Goal: Task Accomplishment & Management: Manage account settings

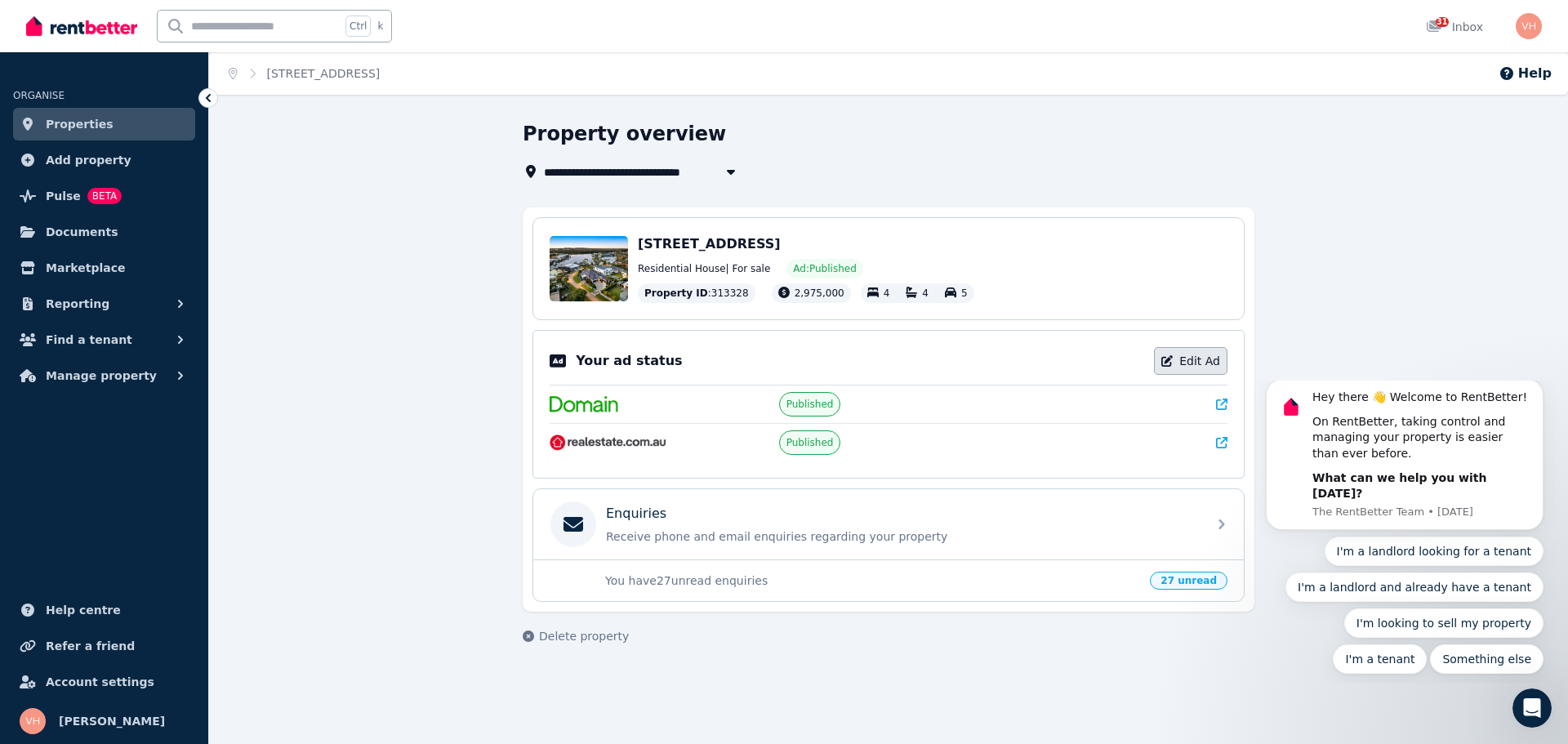
click at [1208, 364] on link "Edit Ad" at bounding box center [1191, 361] width 74 height 28
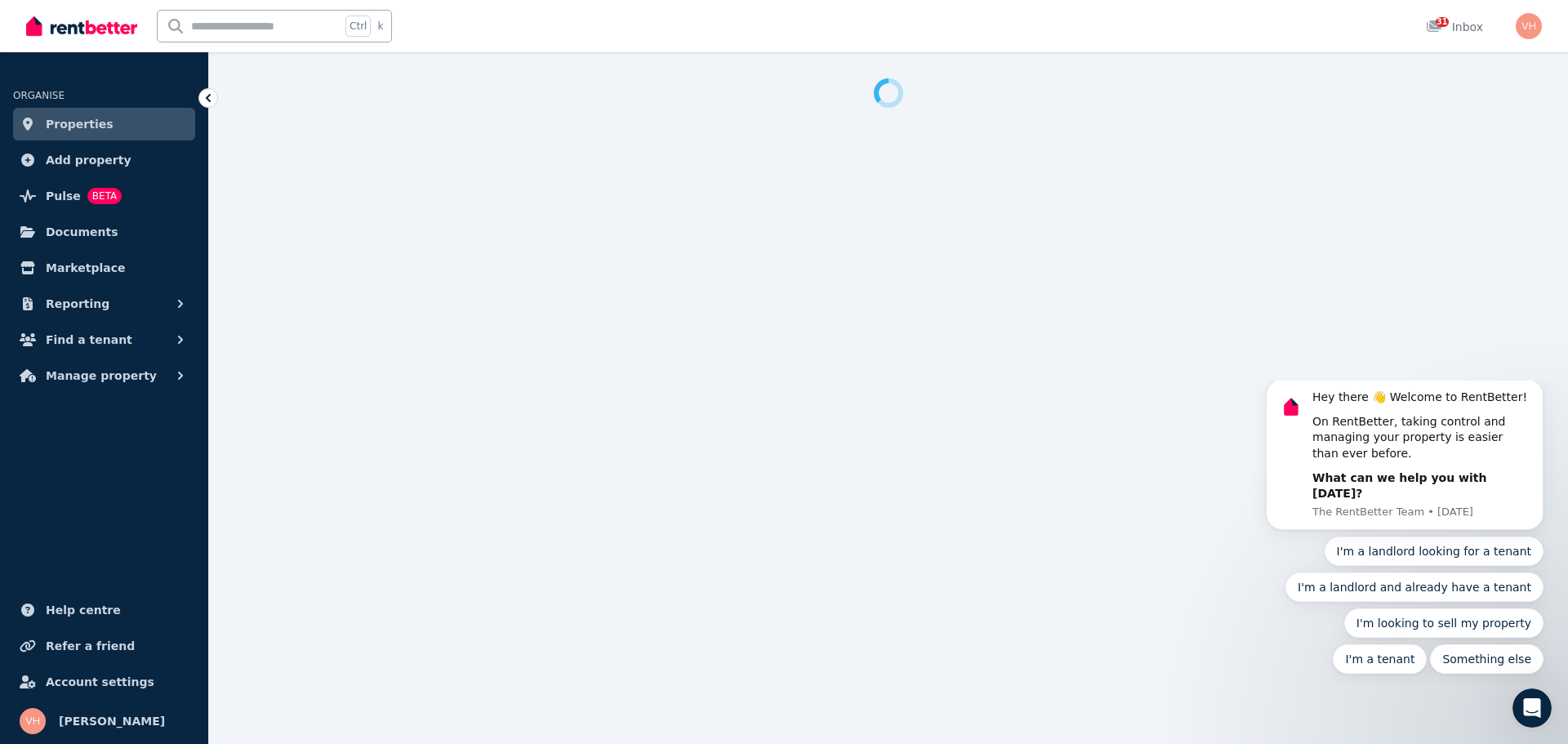
select select "**********"
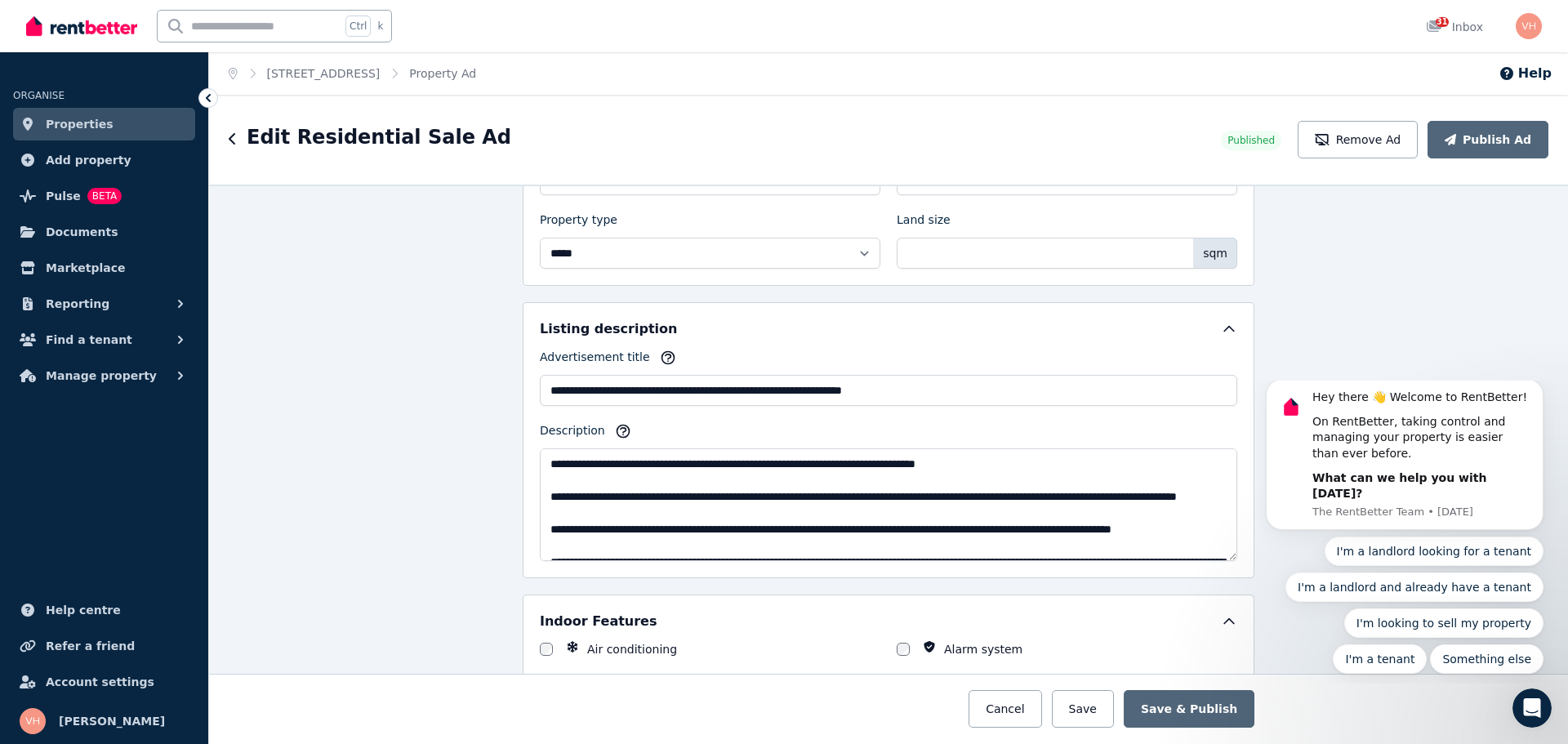
scroll to position [817, 0]
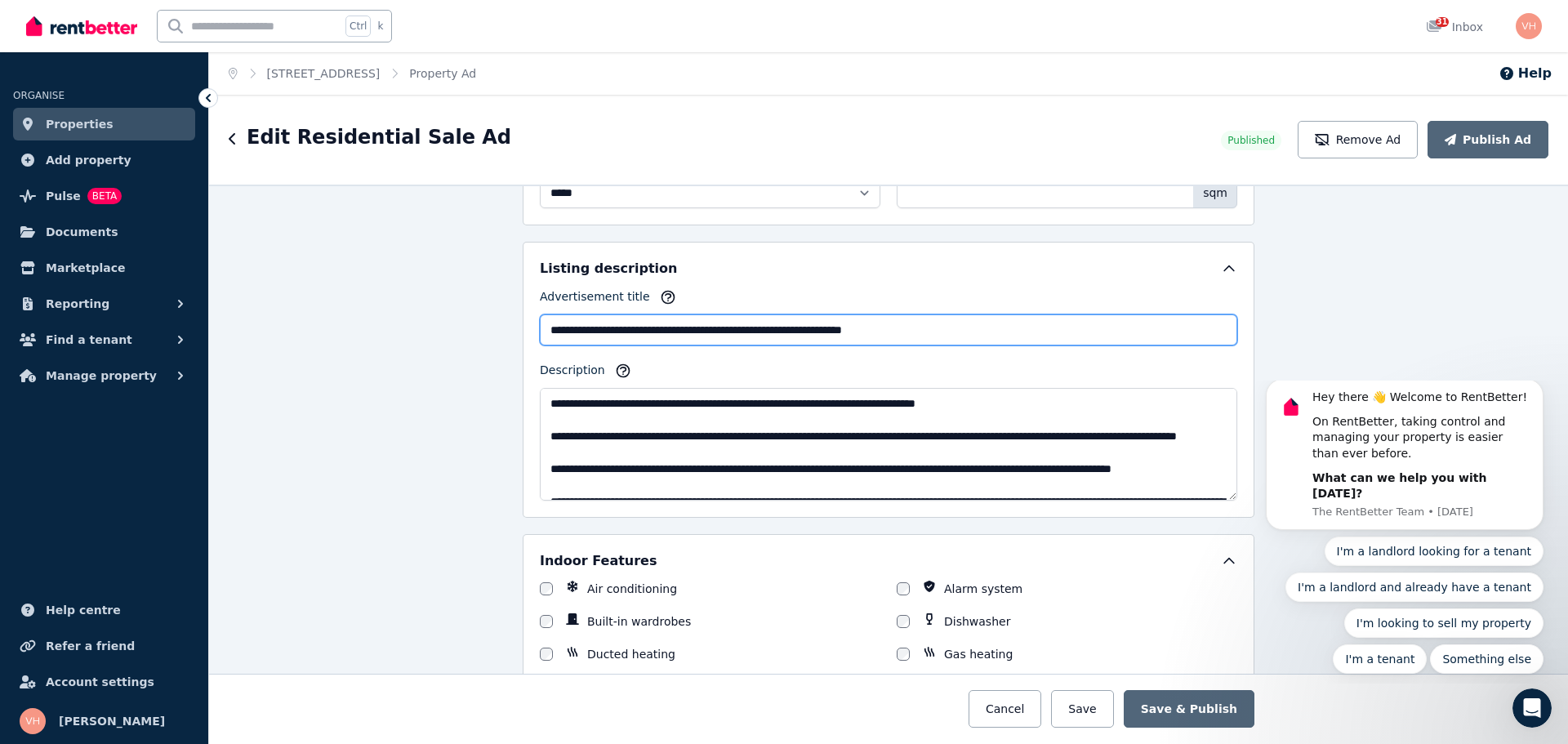
click at [985, 332] on input "**********" at bounding box center [888, 330] width 698 height 31
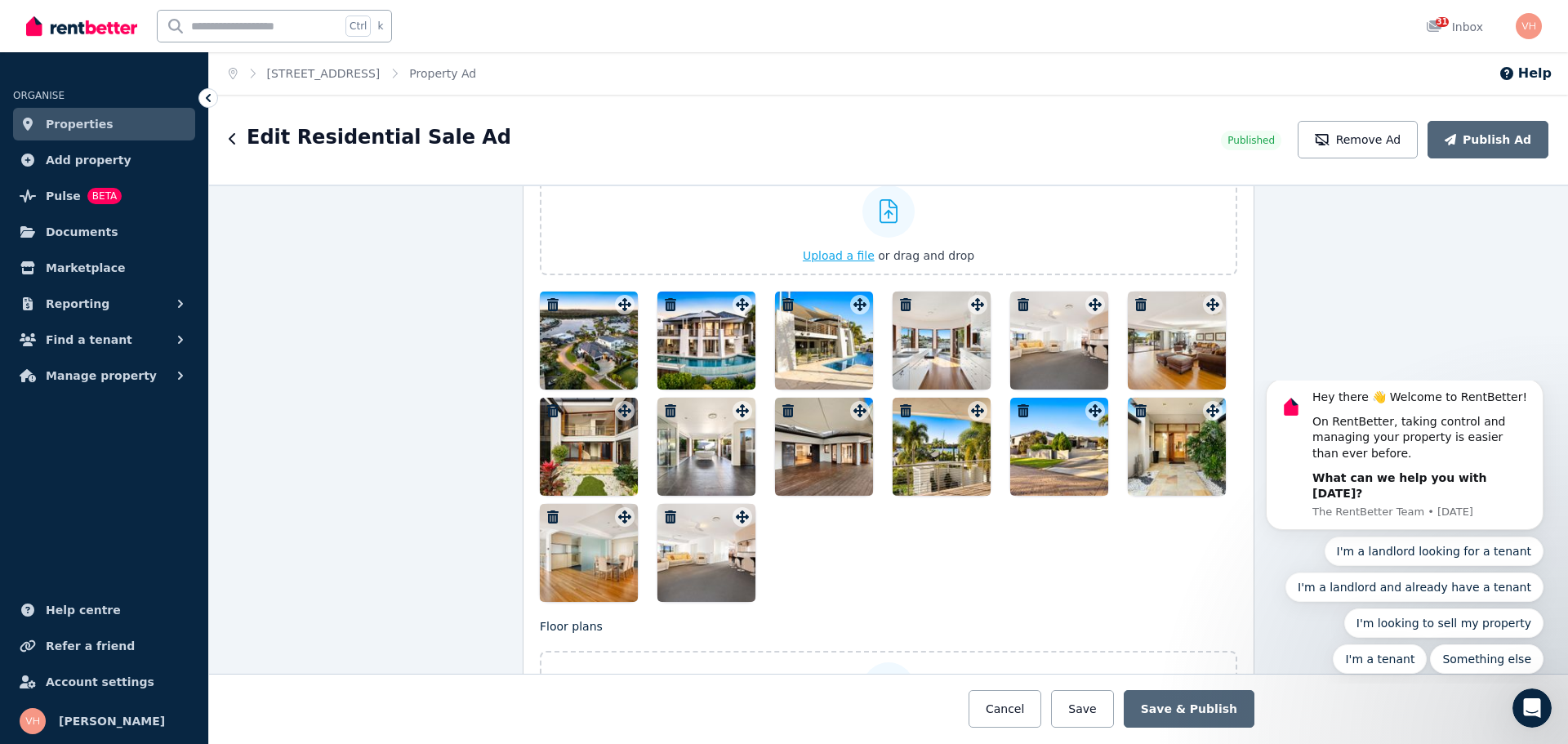
scroll to position [1880, 0]
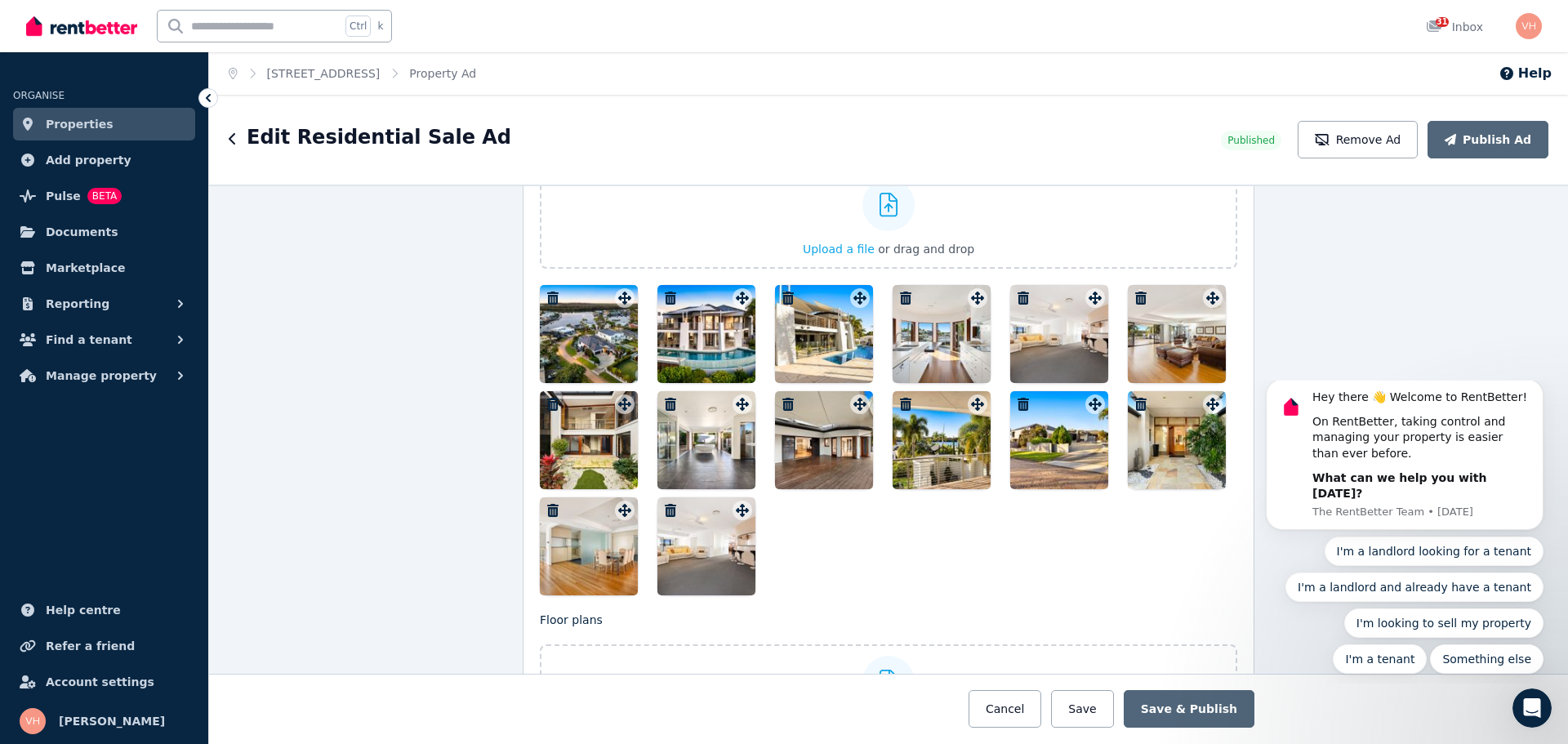
click at [592, 334] on div at bounding box center [589, 334] width 98 height 98
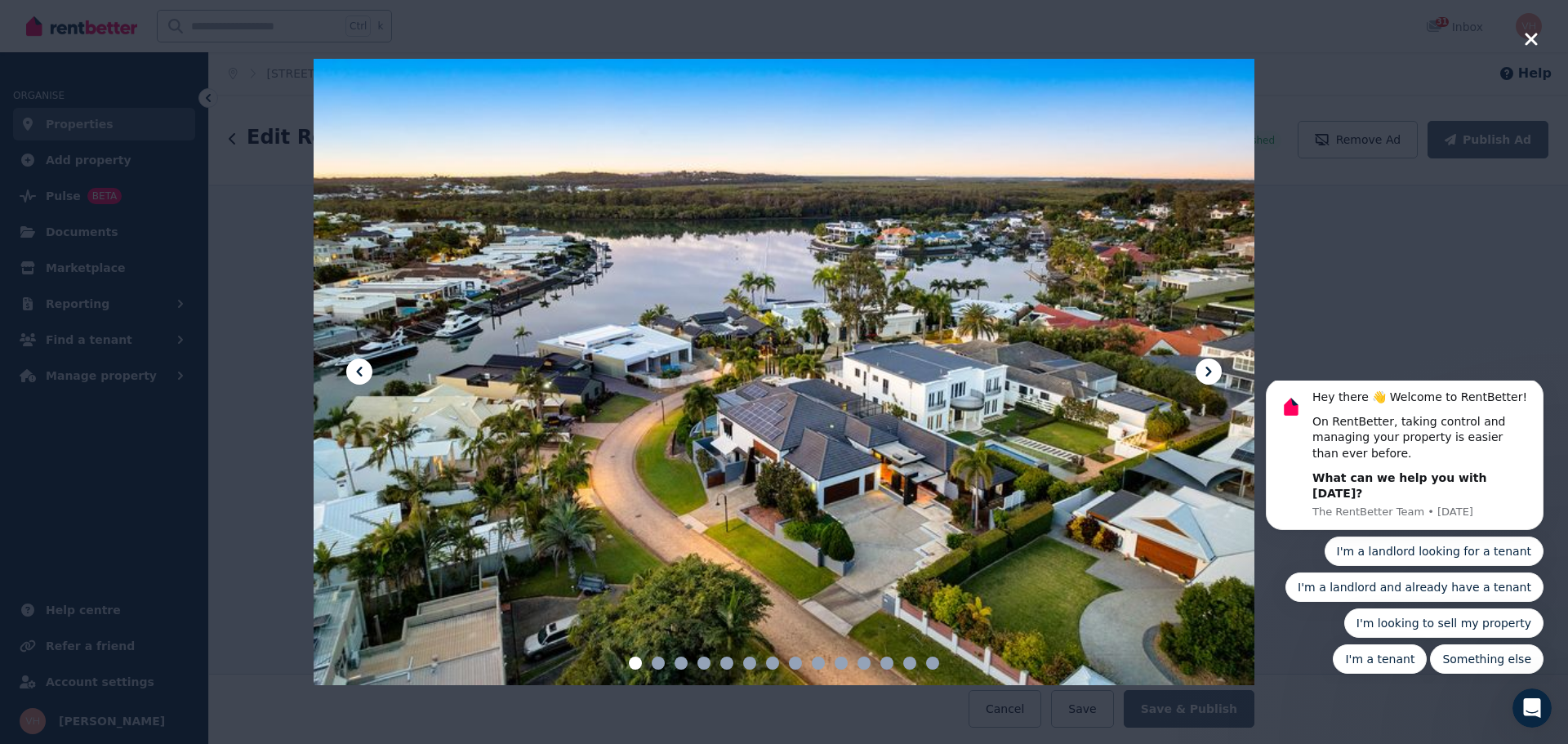
click at [1527, 38] on icon "button" at bounding box center [1531, 39] width 15 height 20
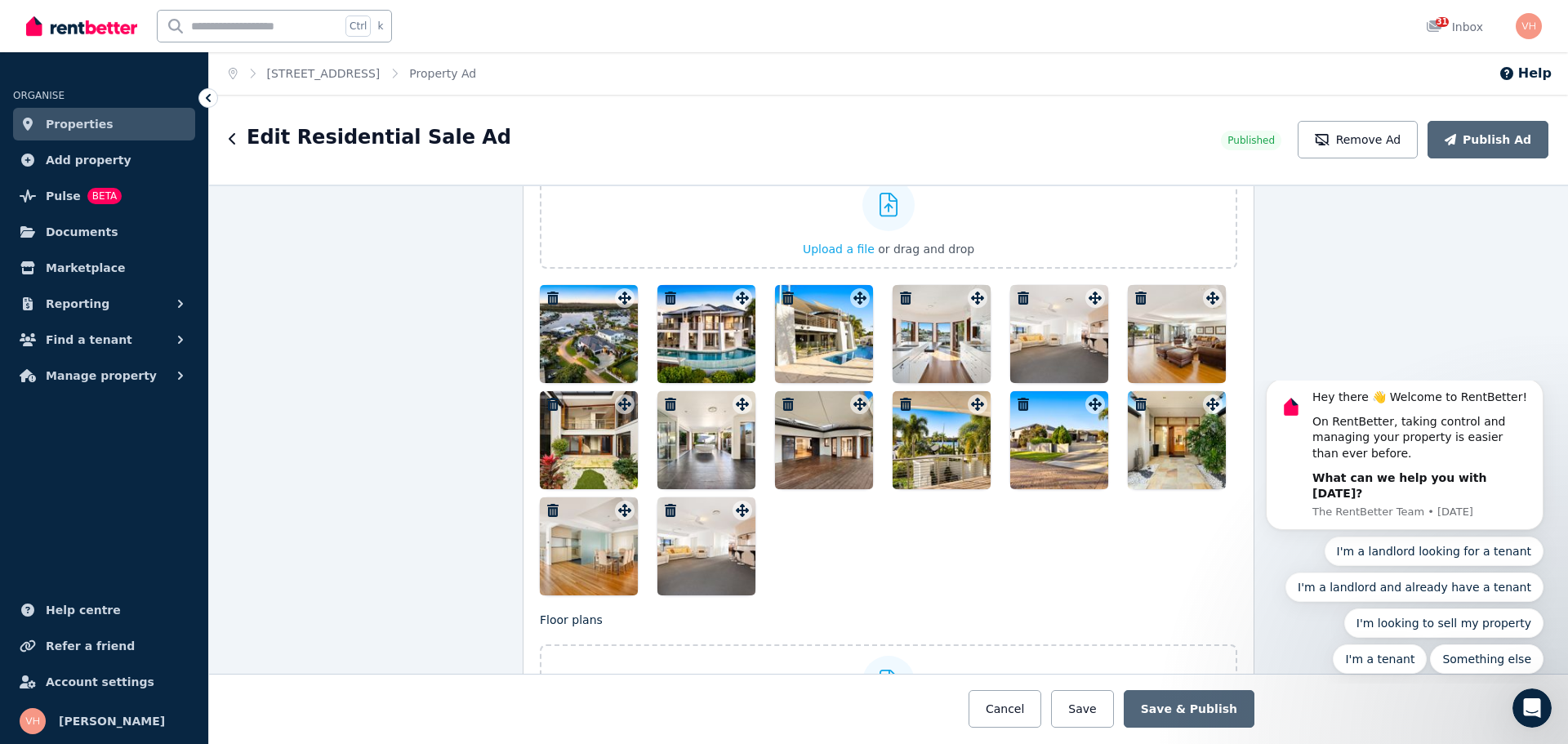
click at [698, 320] on div at bounding box center [707, 334] width 98 height 98
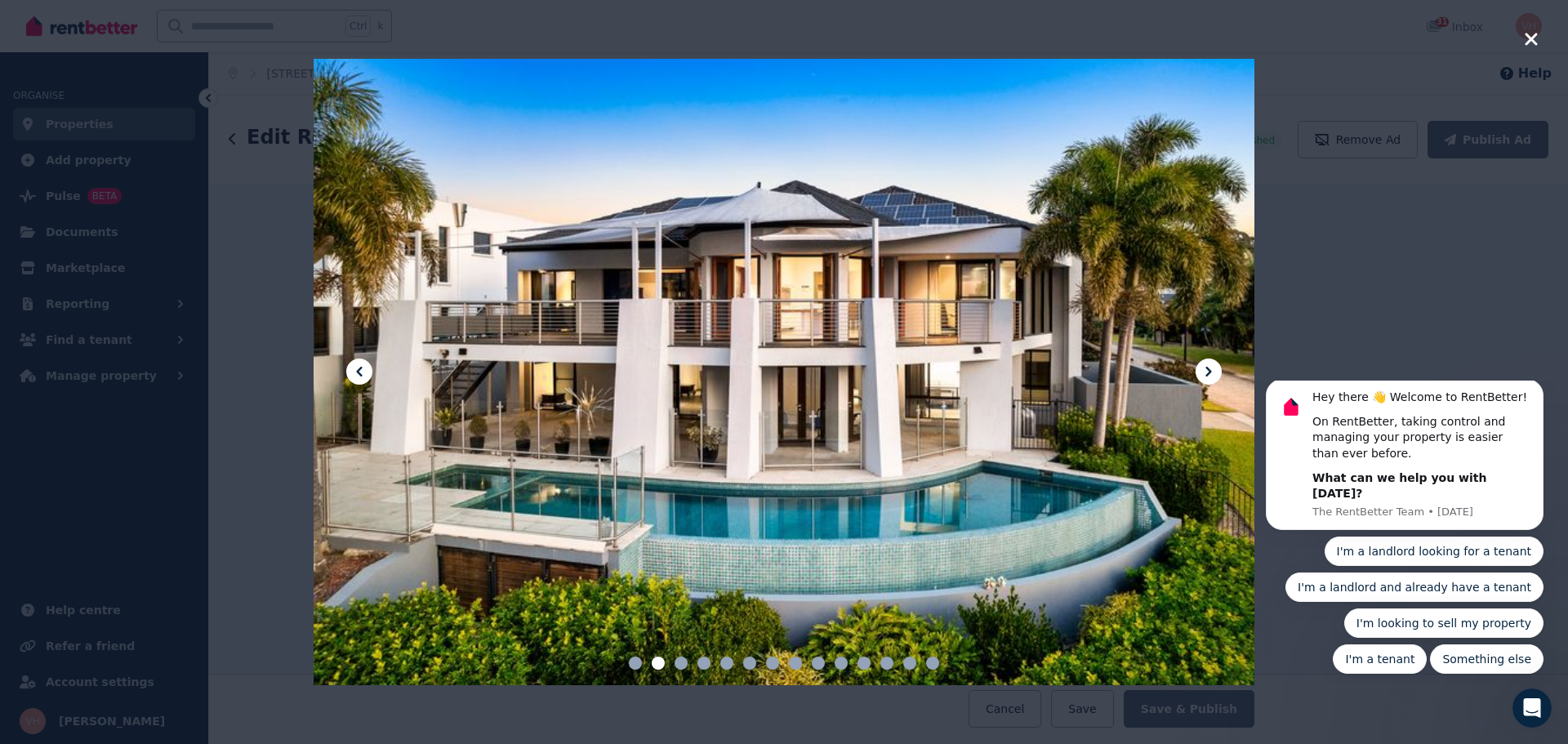
click at [1206, 369] on icon at bounding box center [1209, 372] width 20 height 20
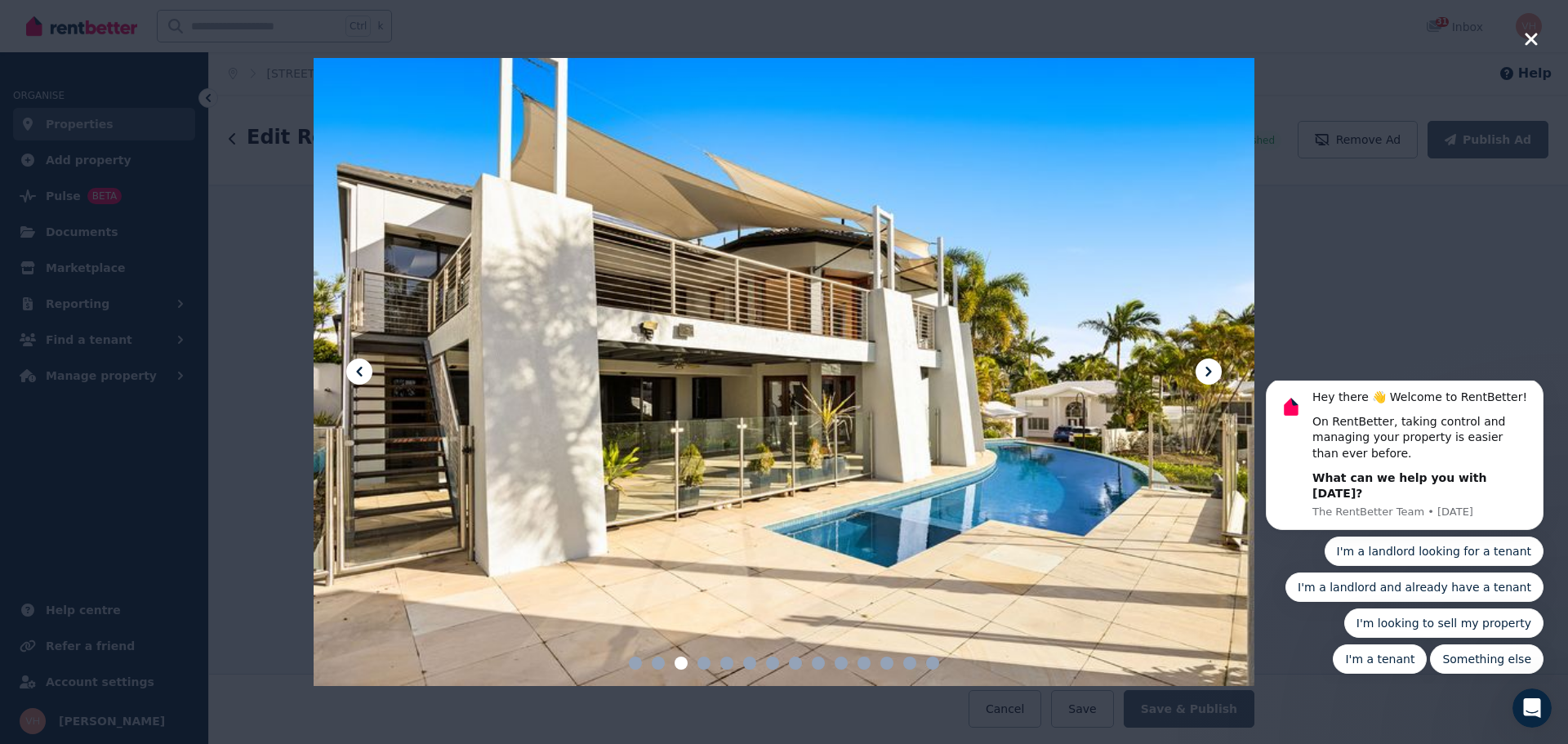
click at [1206, 369] on icon at bounding box center [1208, 372] width 6 height 10
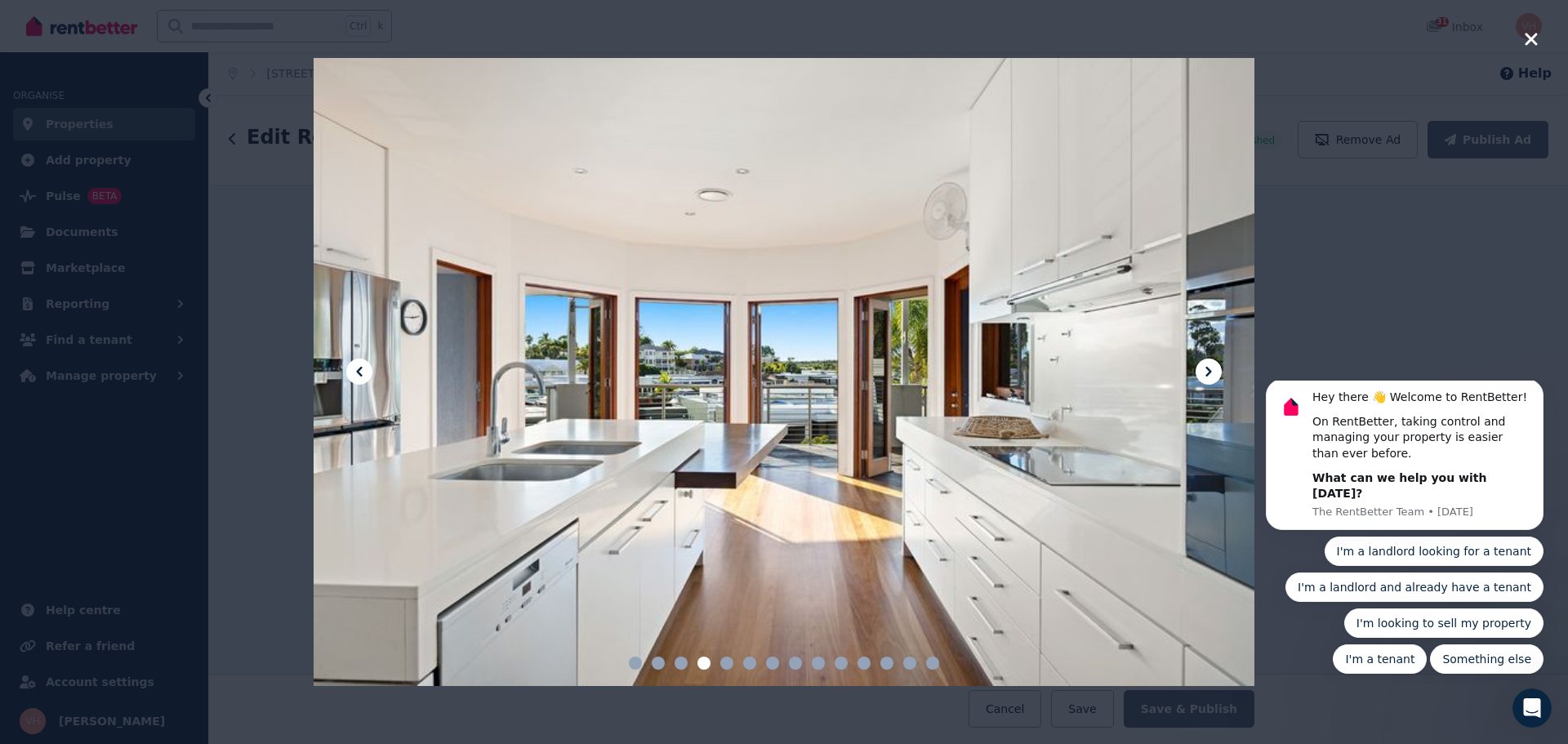
click at [1206, 369] on icon at bounding box center [1208, 372] width 6 height 10
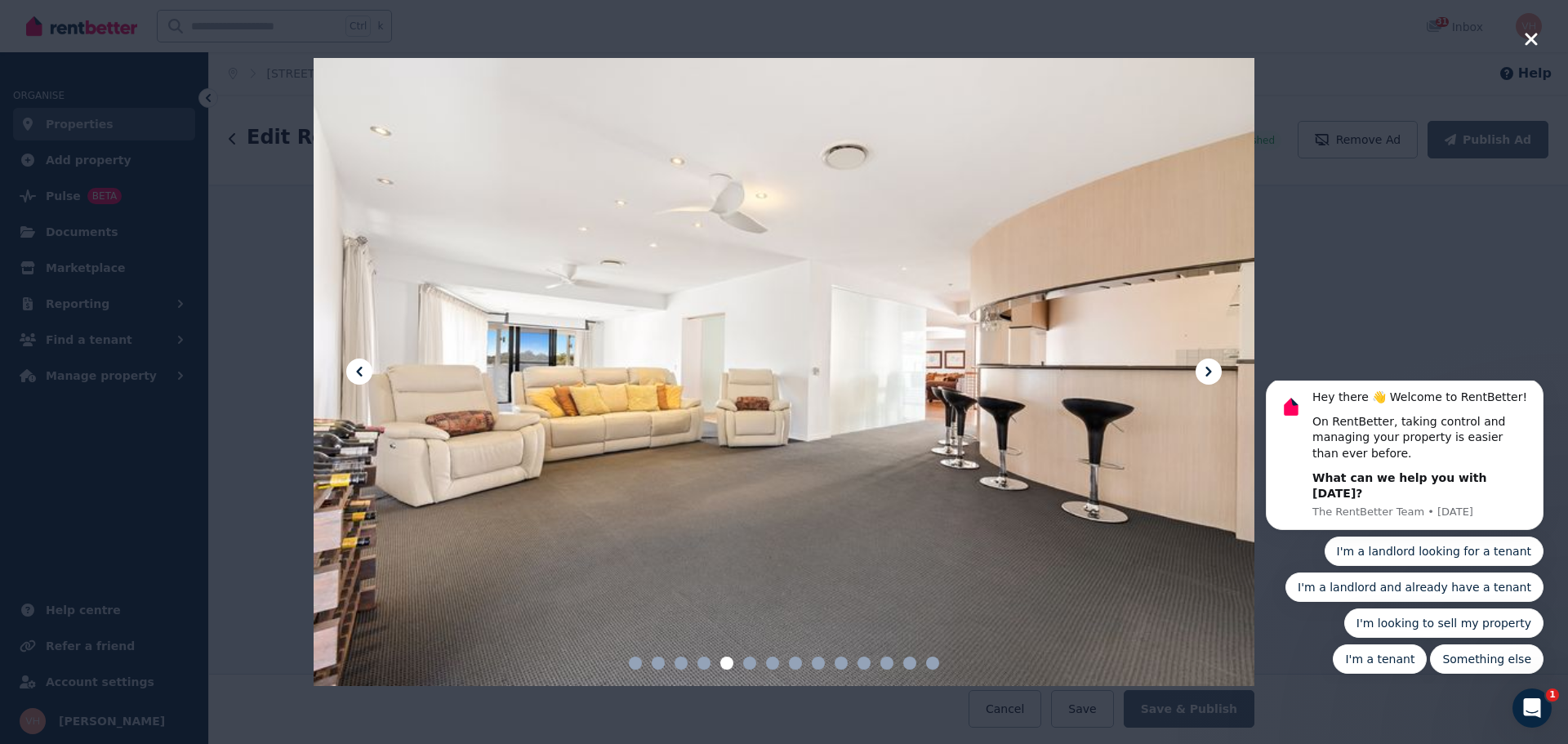
click at [1206, 369] on icon at bounding box center [1208, 372] width 6 height 10
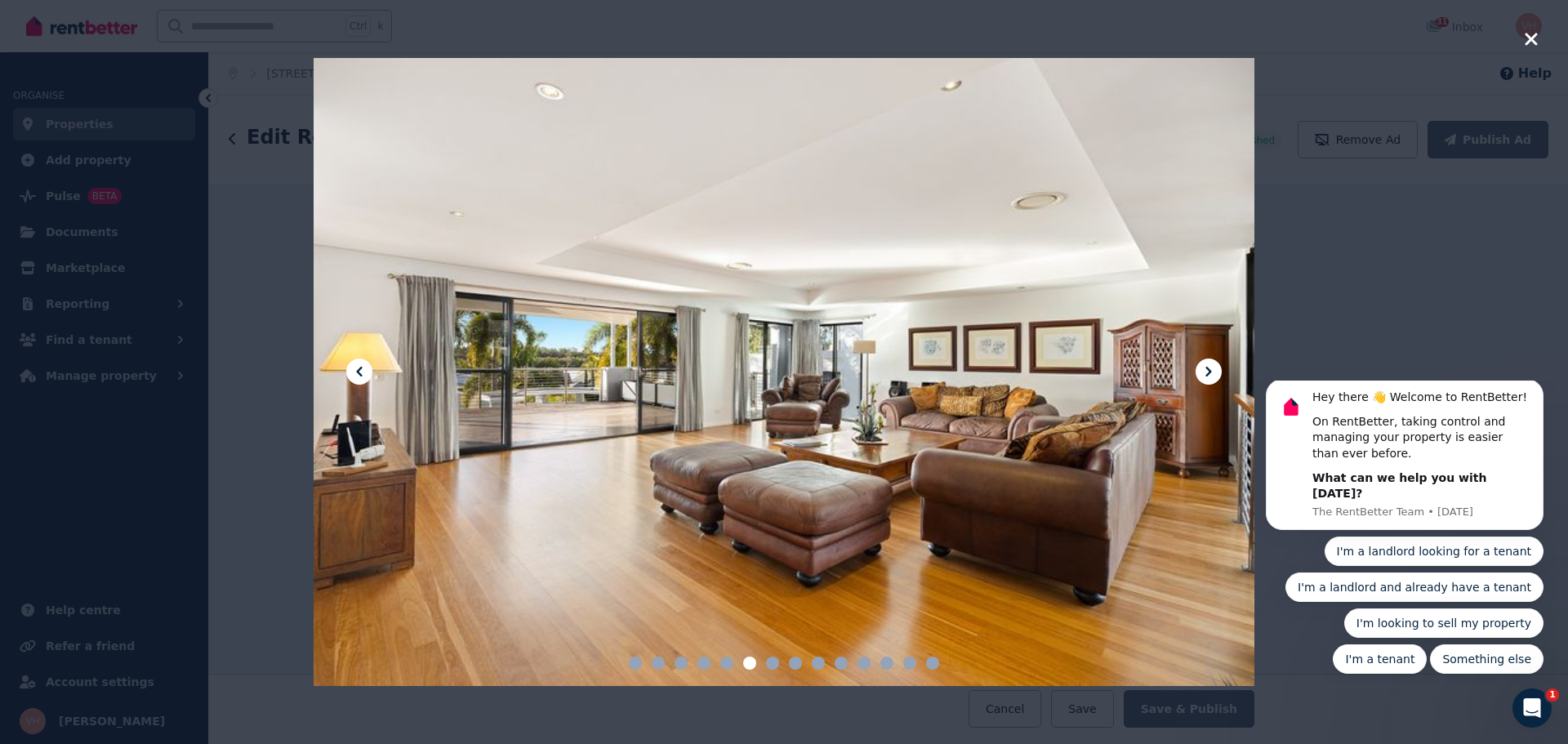
click at [1206, 369] on icon at bounding box center [1208, 372] width 6 height 10
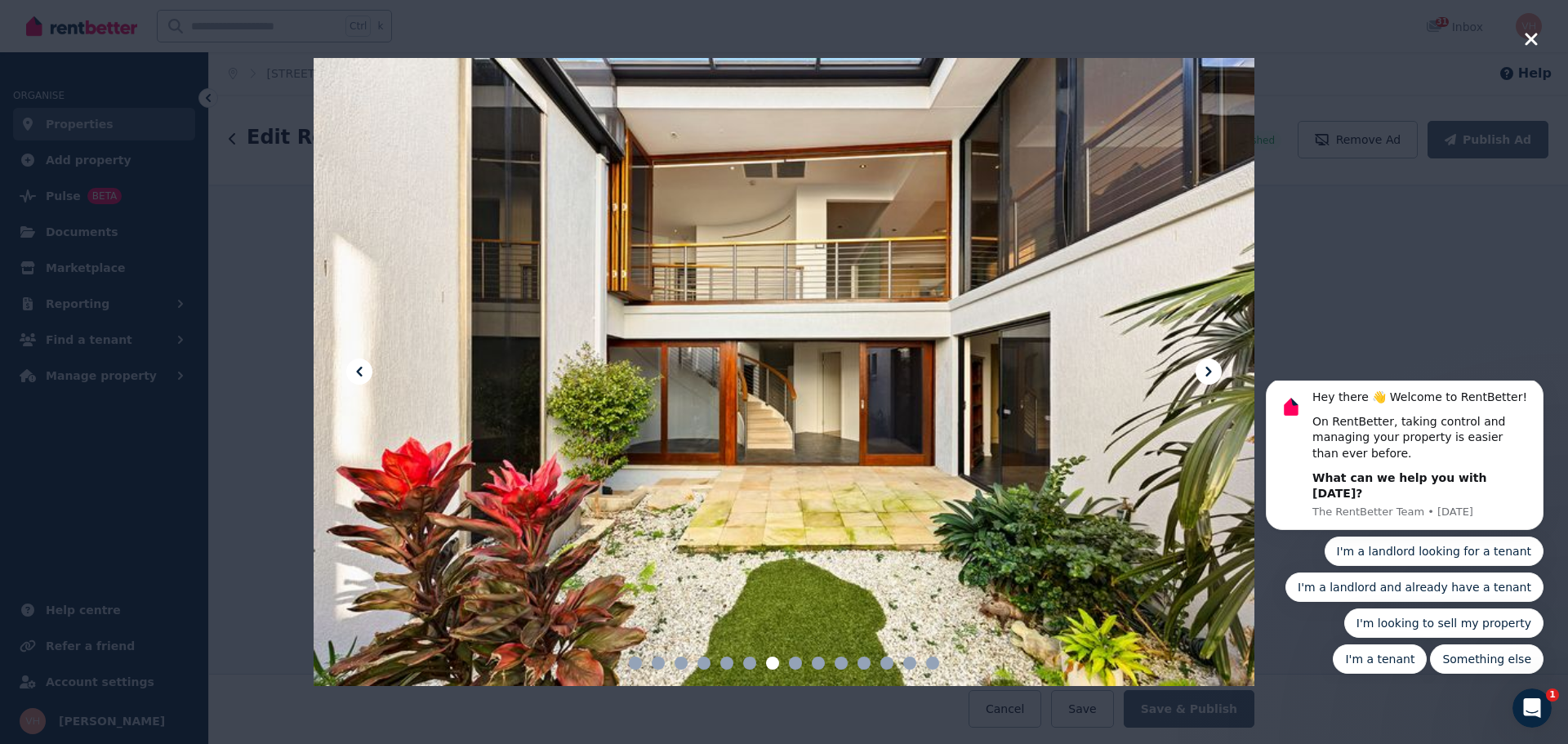
click at [1208, 369] on icon at bounding box center [1208, 372] width 6 height 10
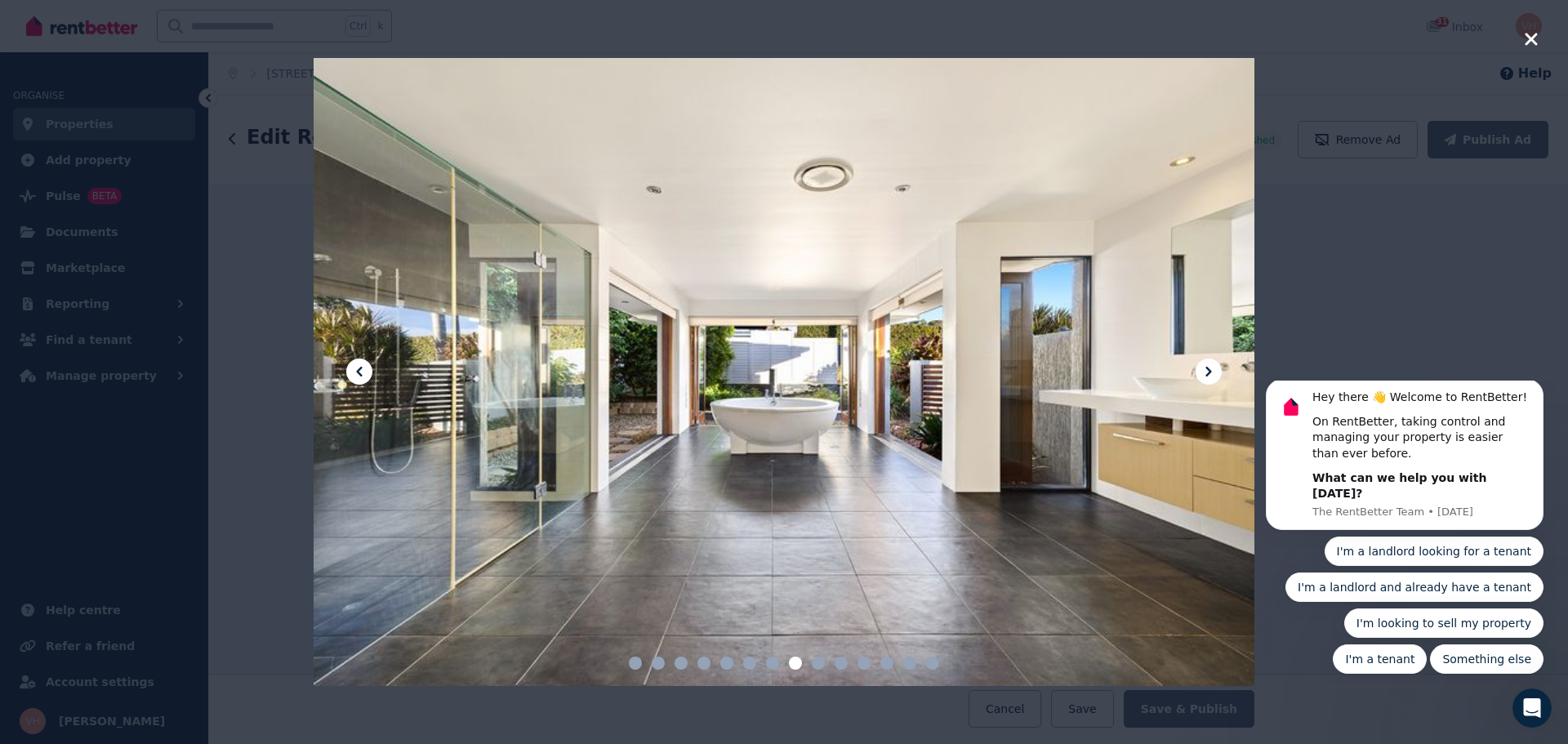
click at [1208, 369] on icon at bounding box center [1208, 372] width 6 height 10
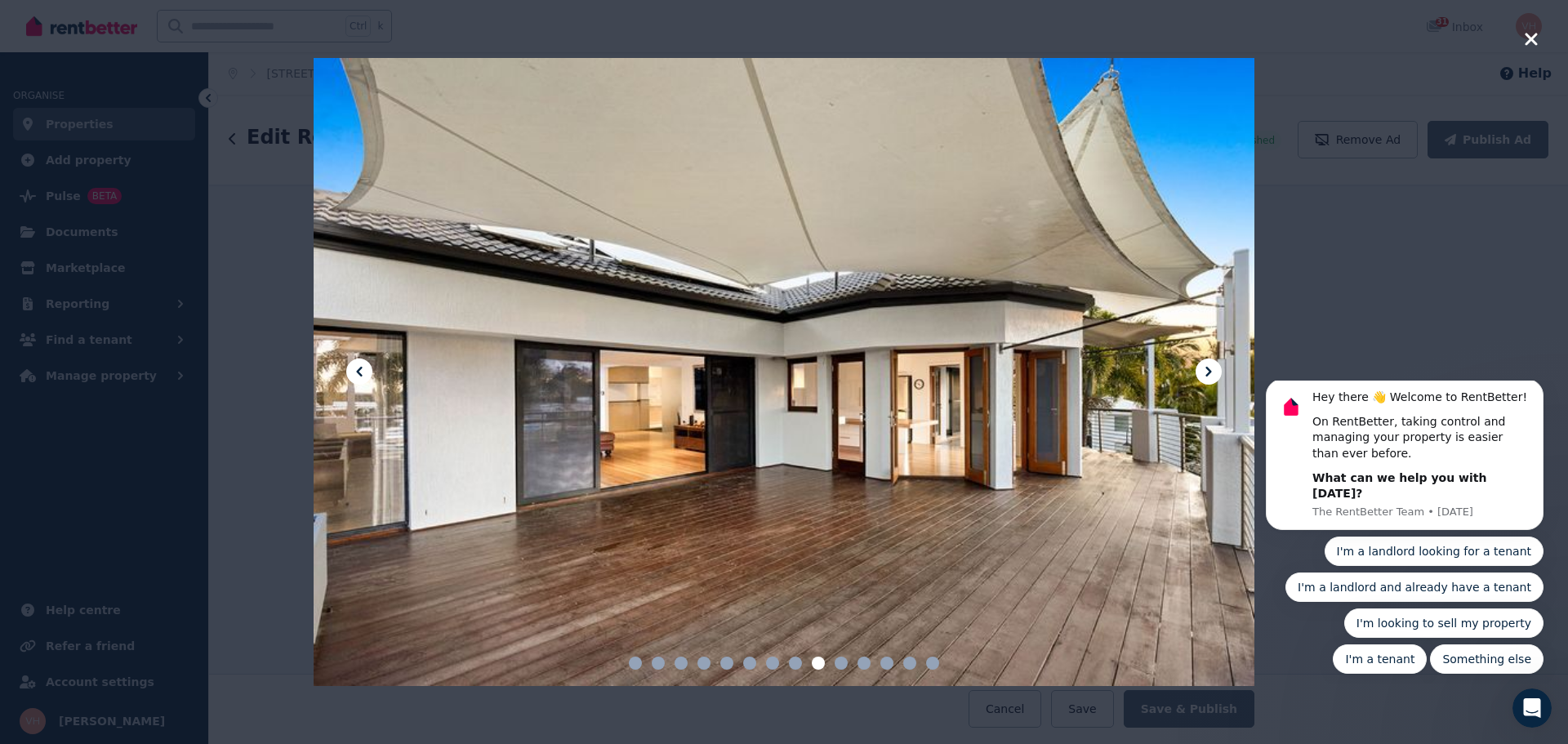
click at [1208, 369] on icon at bounding box center [1208, 372] width 6 height 10
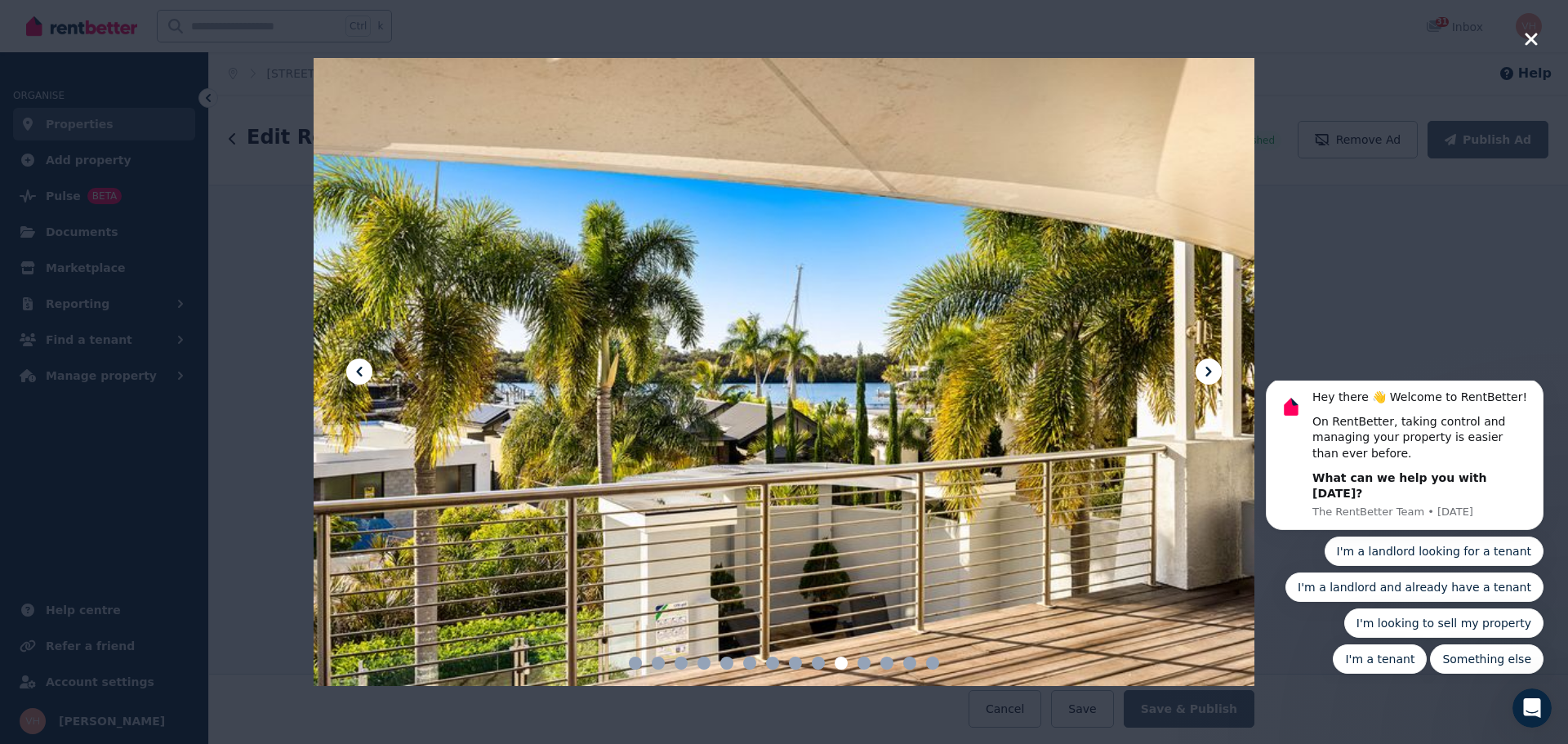
click at [1208, 369] on icon at bounding box center [1208, 372] width 6 height 10
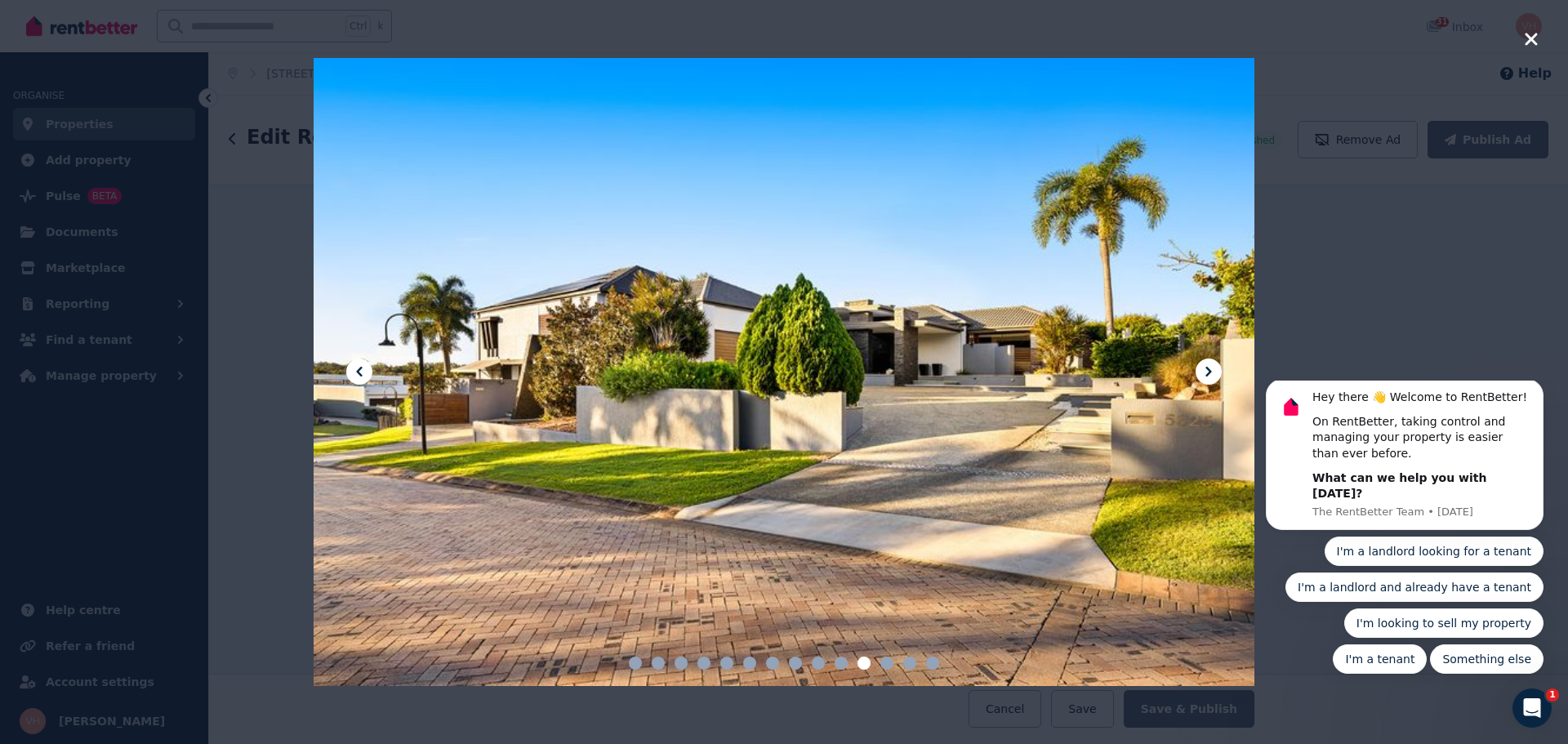
click at [1208, 369] on icon at bounding box center [1208, 372] width 6 height 10
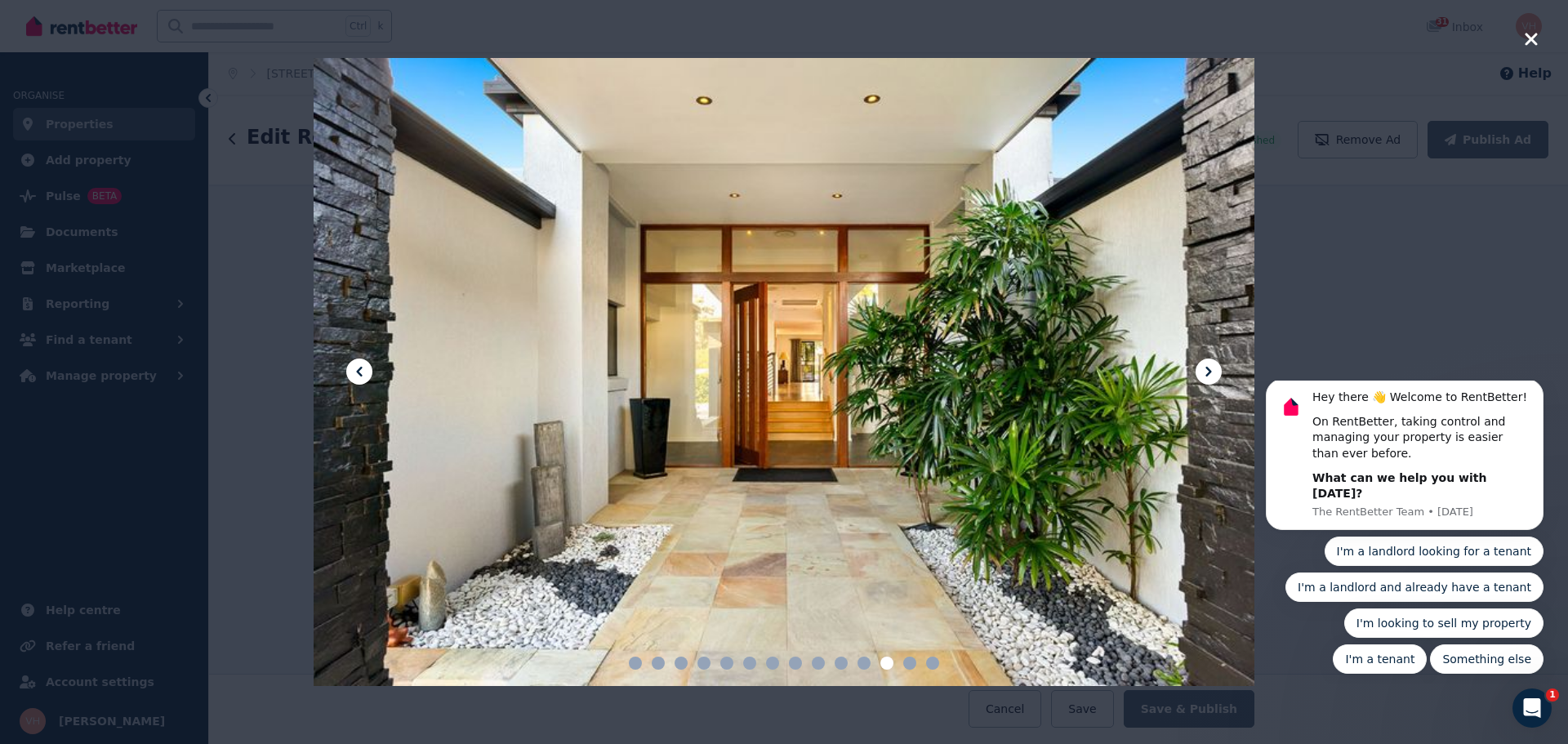
click at [1208, 369] on icon at bounding box center [1208, 372] width 6 height 10
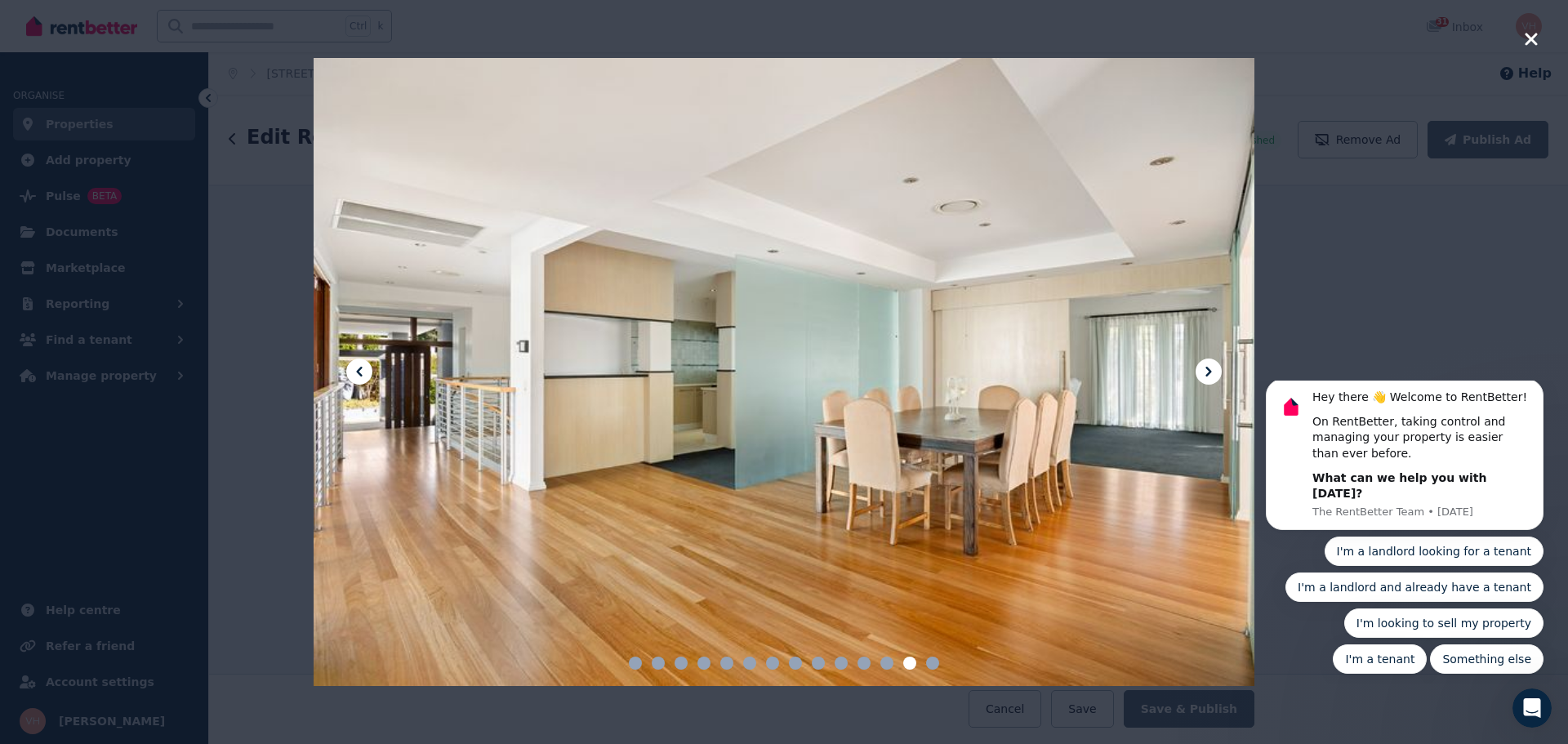
click at [1209, 373] on icon at bounding box center [1208, 372] width 6 height 10
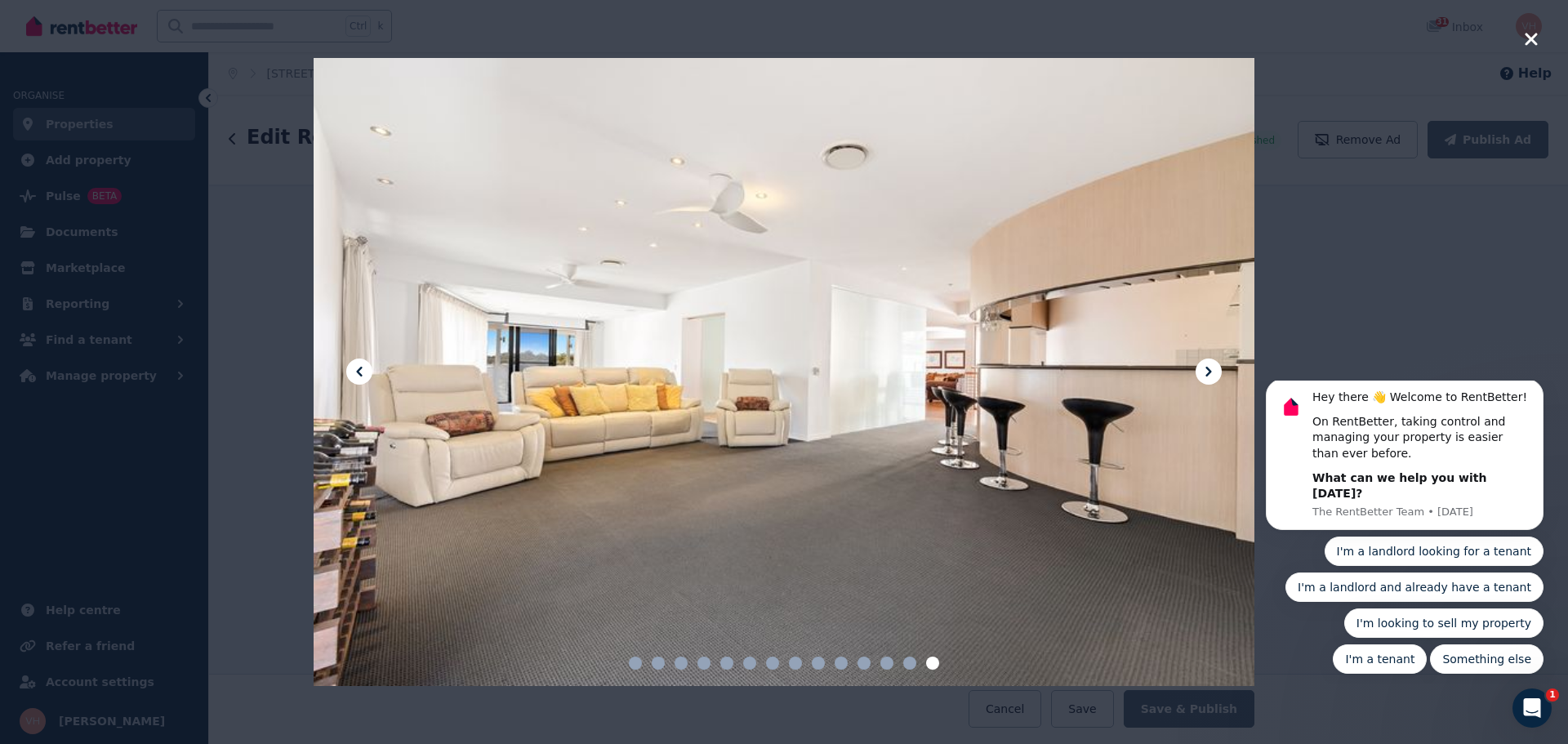
click at [1209, 373] on icon at bounding box center [1208, 372] width 6 height 10
